Goal: Task Accomplishment & Management: Use online tool/utility

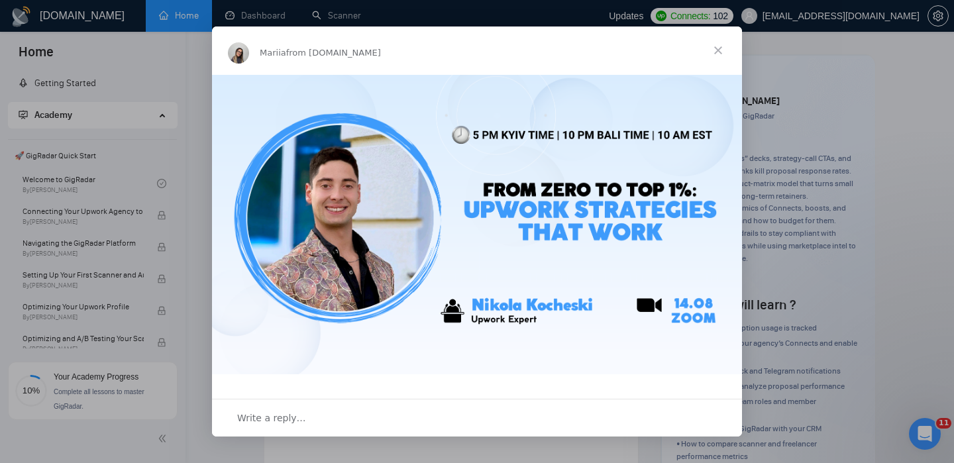
click at [717, 52] on span "Close" at bounding box center [718, 50] width 48 height 48
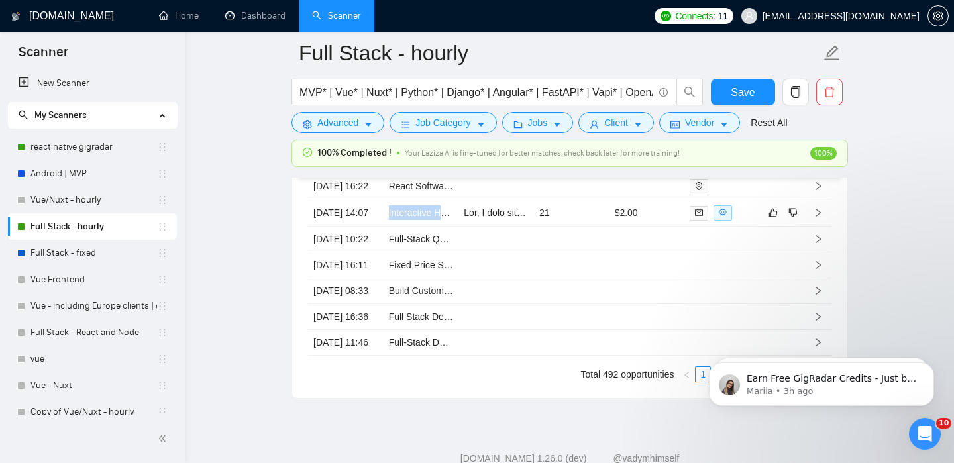
scroll to position [568, 0]
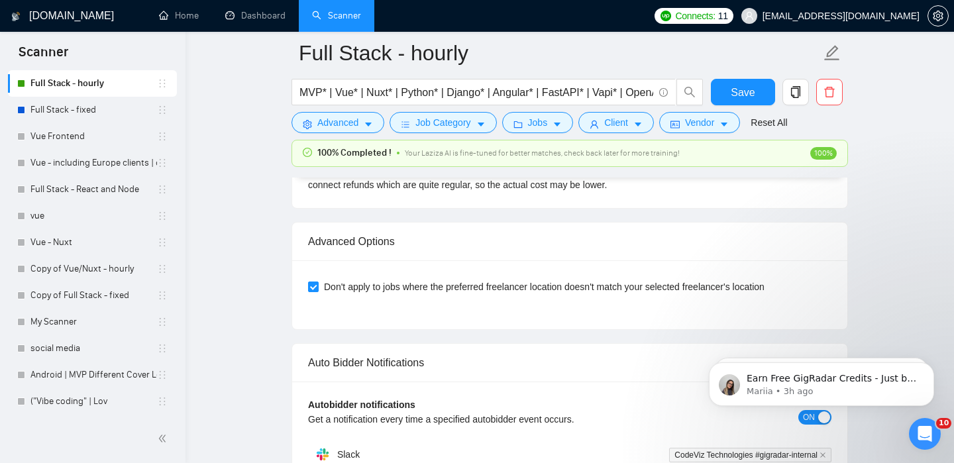
scroll to position [2487, 0]
